Goal: Register for event/course

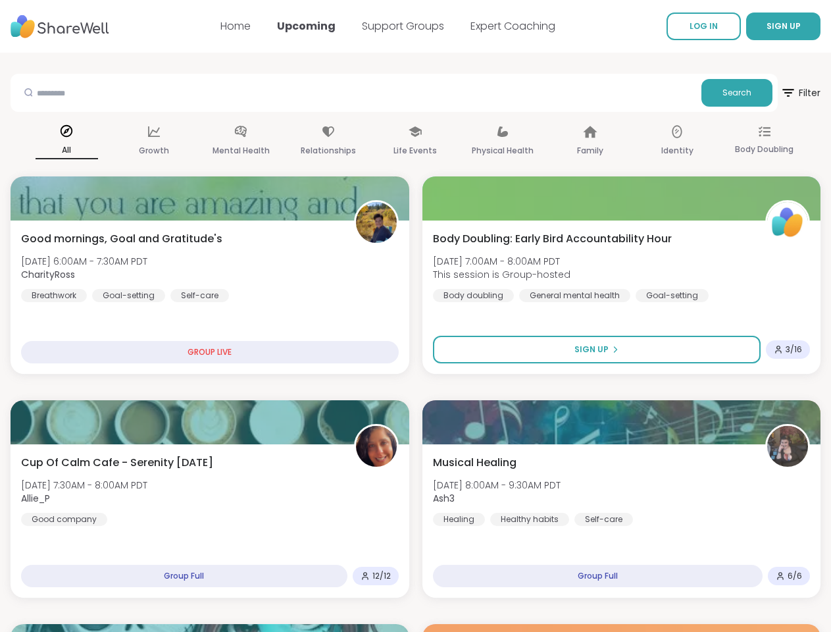
click at [767, 26] on span "SIGN UP" at bounding box center [784, 25] width 34 height 11
click at [723, 93] on span "Search" at bounding box center [737, 93] width 29 height 12
click at [781, 93] on span "Filter" at bounding box center [801, 93] width 40 height 32
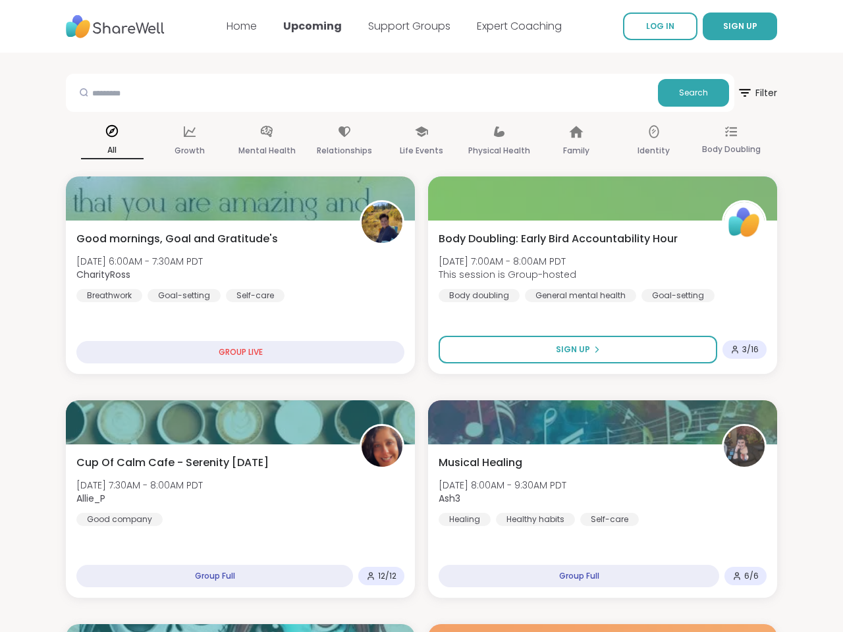
click at [111, 142] on div "All" at bounding box center [112, 141] width 63 height 49
click at [187, 142] on div "Growth" at bounding box center [189, 141] width 63 height 49
